Goal: Transaction & Acquisition: Purchase product/service

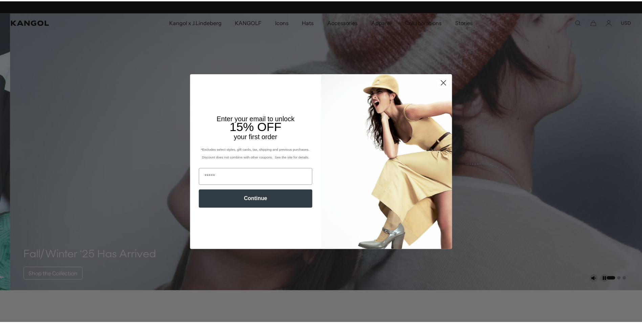
scroll to position [0, 139]
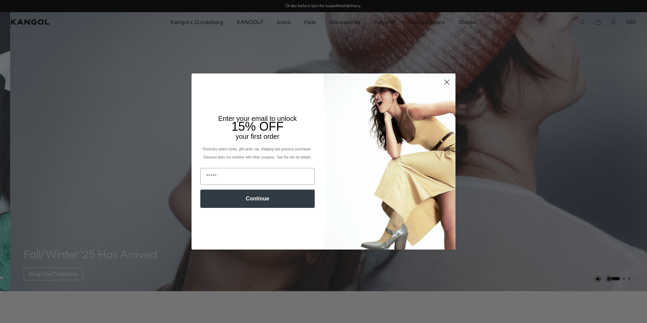
click at [443, 80] on circle "Close dialog" at bounding box center [446, 81] width 11 height 11
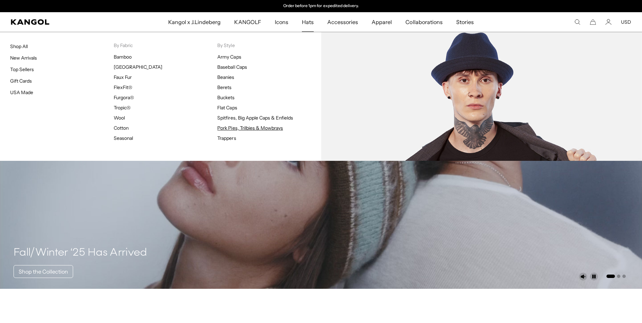
click at [231, 129] on link "Pork Pies, Trilbies & Mowbrays" at bounding box center [250, 128] width 66 height 6
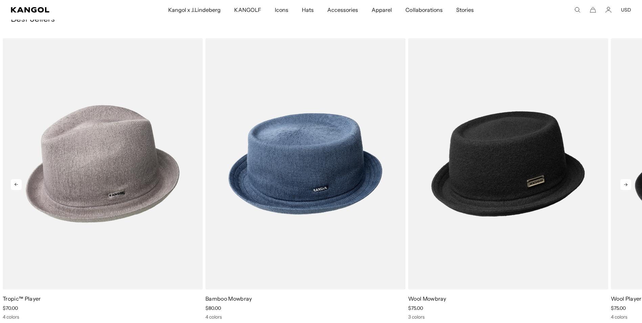
click at [629, 185] on icon at bounding box center [625, 184] width 11 height 11
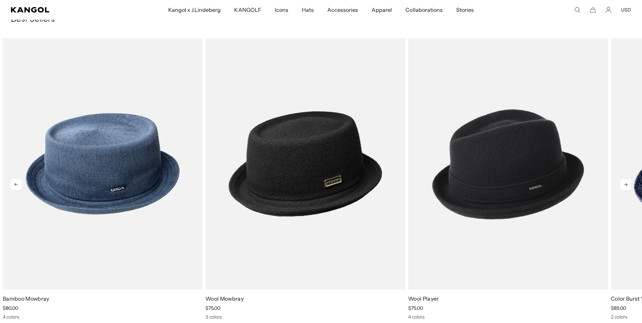
scroll to position [0, 139]
click at [629, 185] on icon at bounding box center [625, 184] width 11 height 11
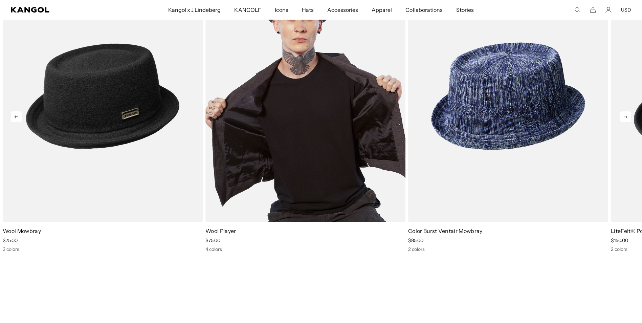
click at [296, 150] on img "4 of 6" at bounding box center [305, 96] width 200 height 251
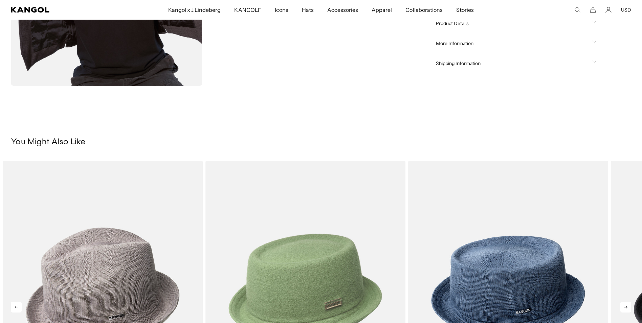
scroll to position [203, 0]
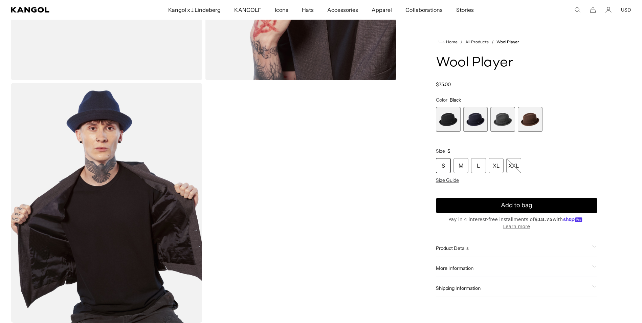
click at [477, 122] on span "2 of 4" at bounding box center [475, 119] width 25 height 25
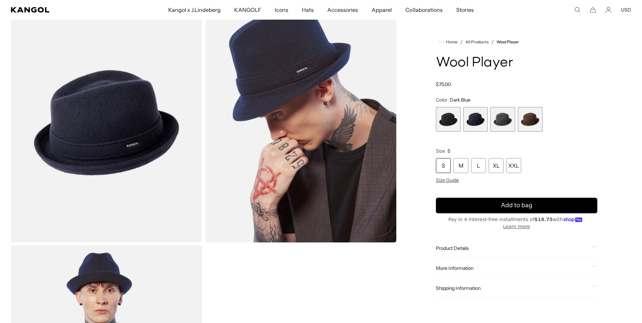
scroll to position [34, 0]
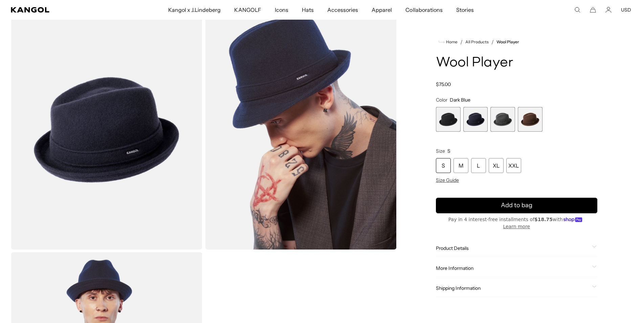
click at [504, 121] on span "3 of 4" at bounding box center [502, 119] width 25 height 25
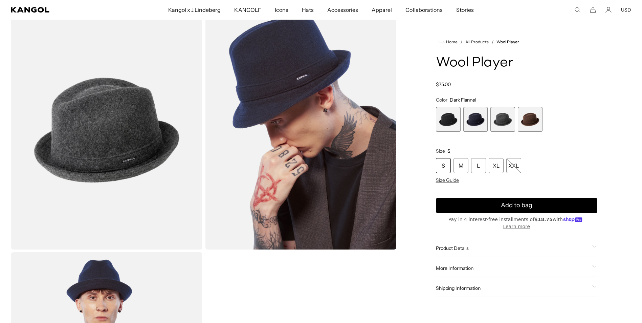
click at [512, 116] on span "3 of 4" at bounding box center [502, 119] width 25 height 25
click at [531, 121] on span "4 of 4" at bounding box center [530, 119] width 25 height 25
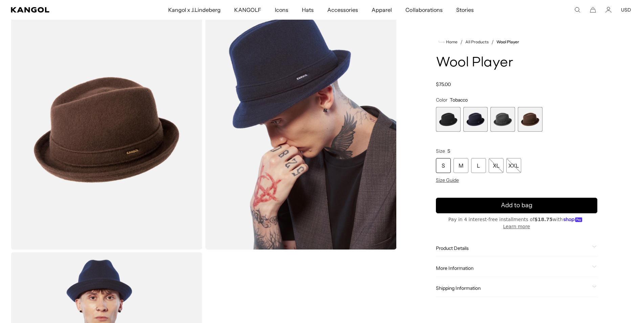
scroll to position [0, 139]
